Goal: Information Seeking & Learning: Understand process/instructions

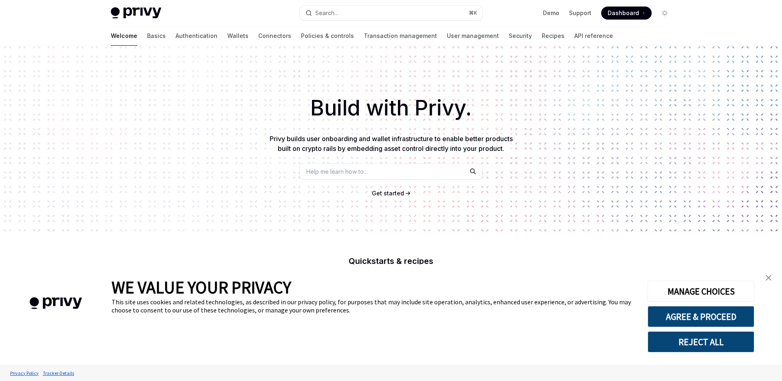
type textarea "*"
click at [544, 85] on div "Build with Privy. Privy builds user onboarding and wallet infrastructure to ena…" at bounding box center [391, 139] width 782 height 186
click at [629, 16] on span "Dashboard" at bounding box center [623, 13] width 31 height 8
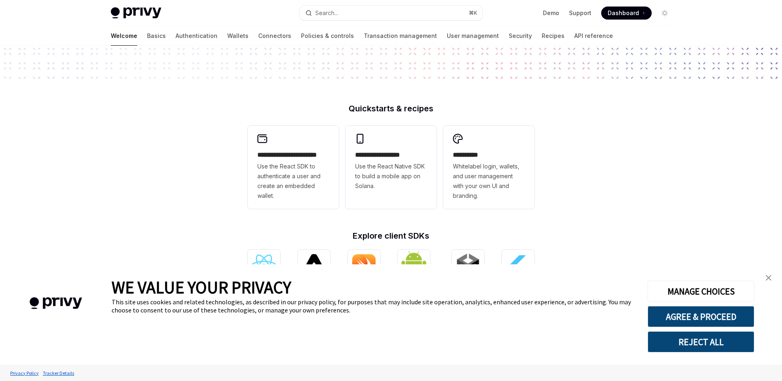
scroll to position [267, 0]
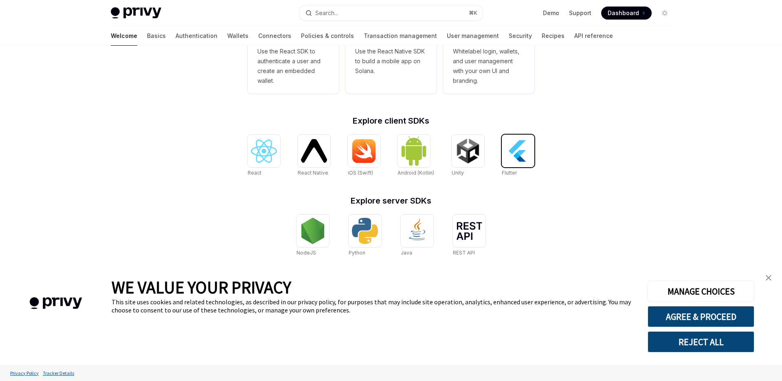
click at [519, 161] on img at bounding box center [518, 151] width 26 height 26
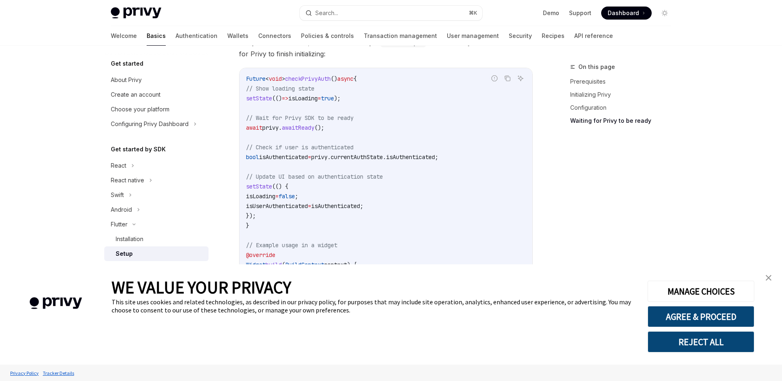
scroll to position [882, 0]
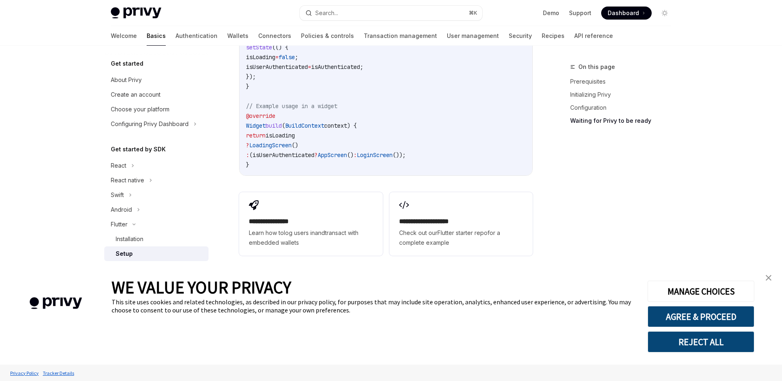
type textarea "*"
